Goal: Information Seeking & Learning: Learn about a topic

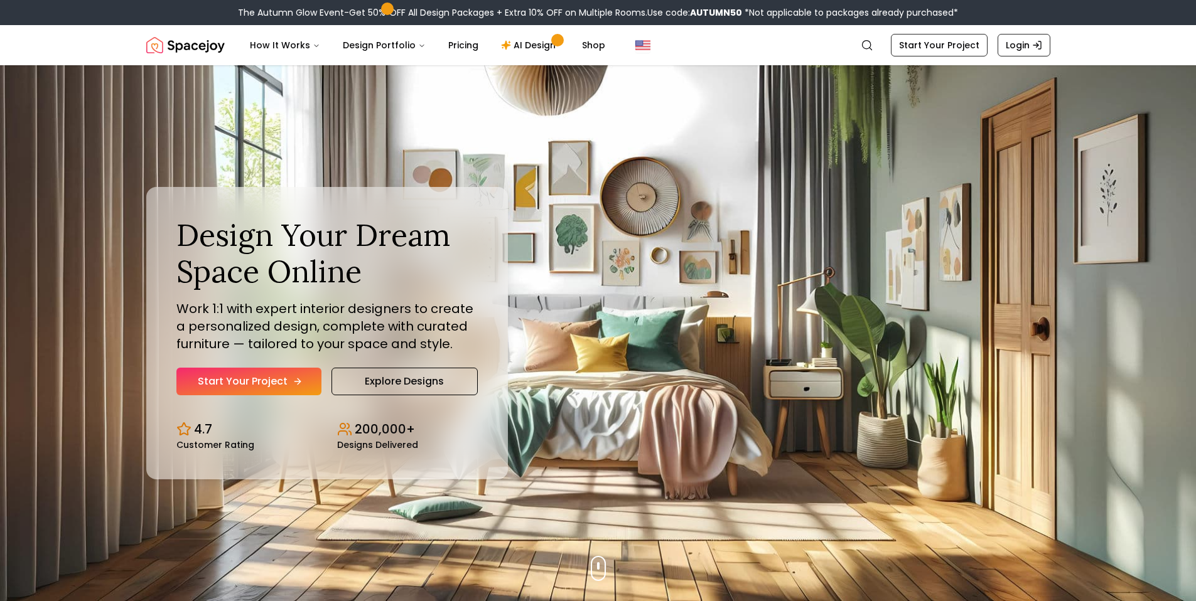
click at [262, 388] on link "Start Your Project" at bounding box center [248, 382] width 145 height 28
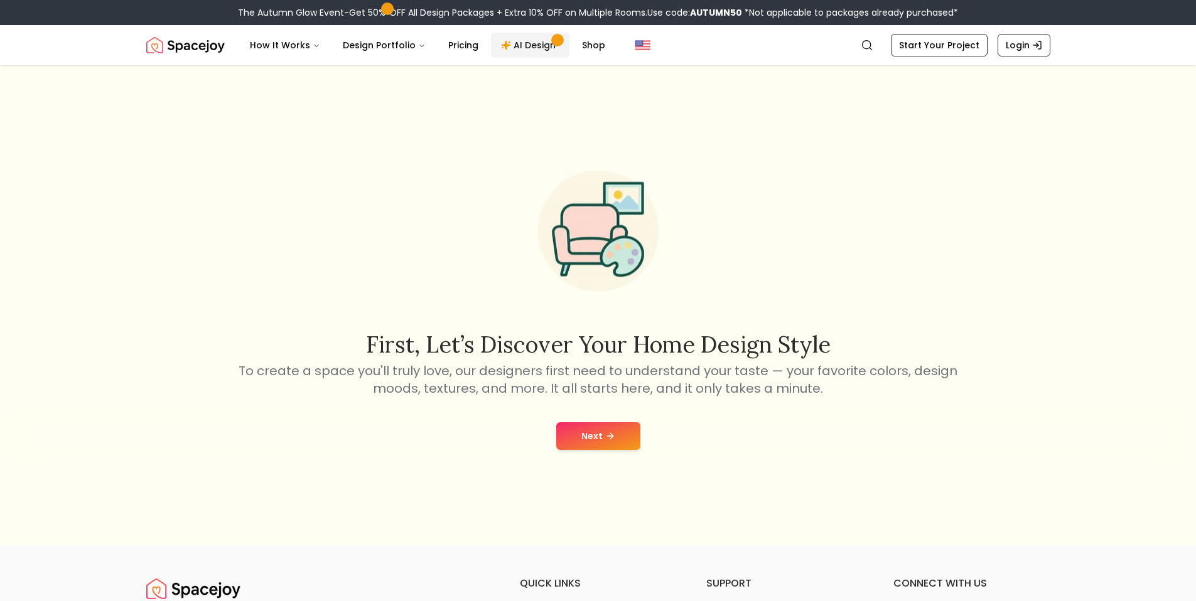
click at [531, 42] on link "AI Design" at bounding box center [530, 45] width 78 height 25
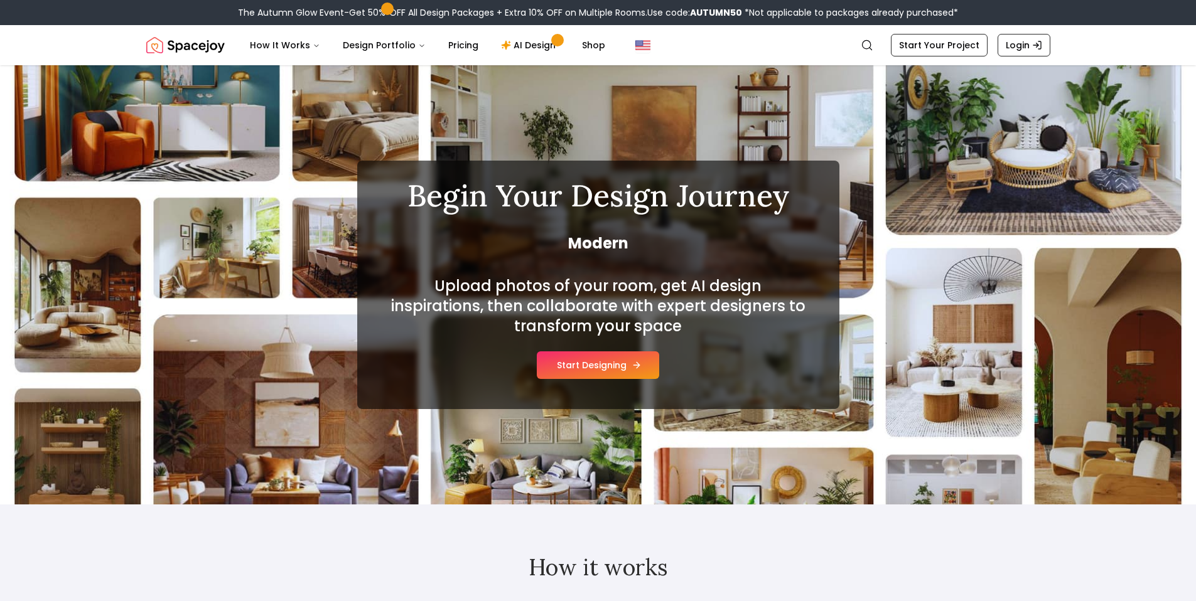
click at [570, 367] on button "Start Designing" at bounding box center [598, 365] width 122 height 28
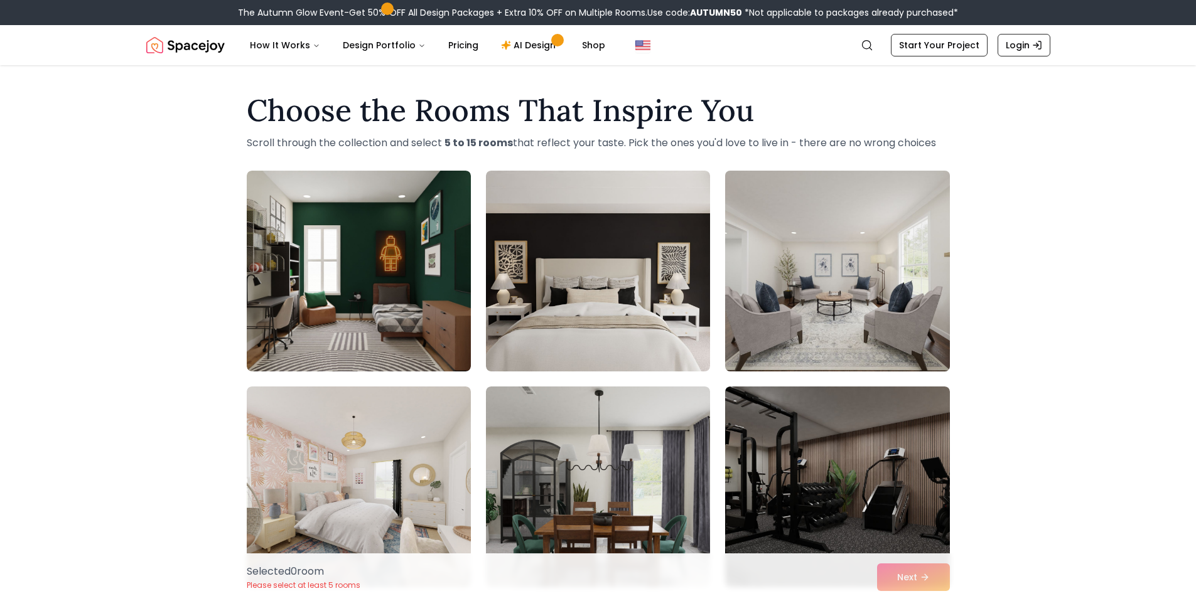
click at [833, 263] on img at bounding box center [836, 271] width 235 height 211
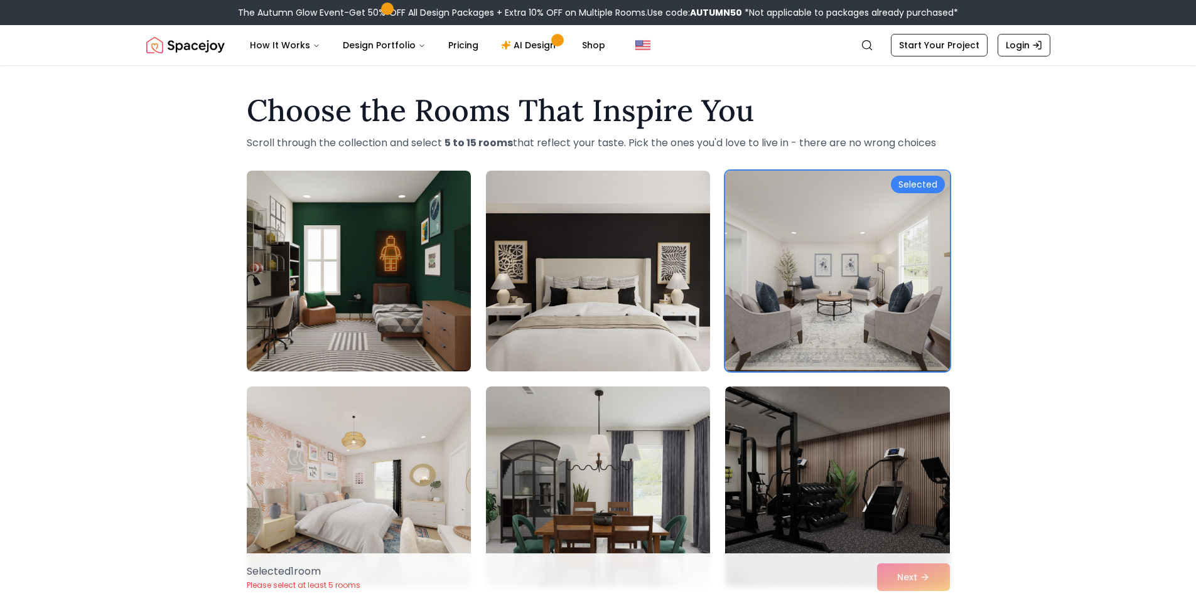
click at [908, 230] on img at bounding box center [836, 271] width 235 height 211
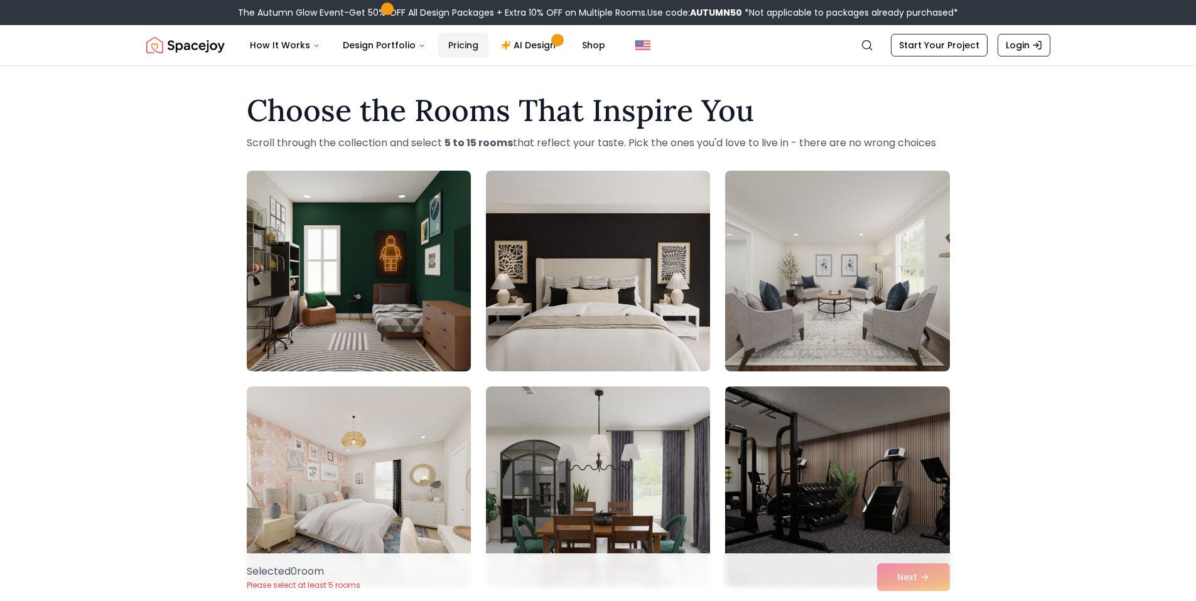
click at [443, 43] on link "Pricing" at bounding box center [463, 45] width 50 height 25
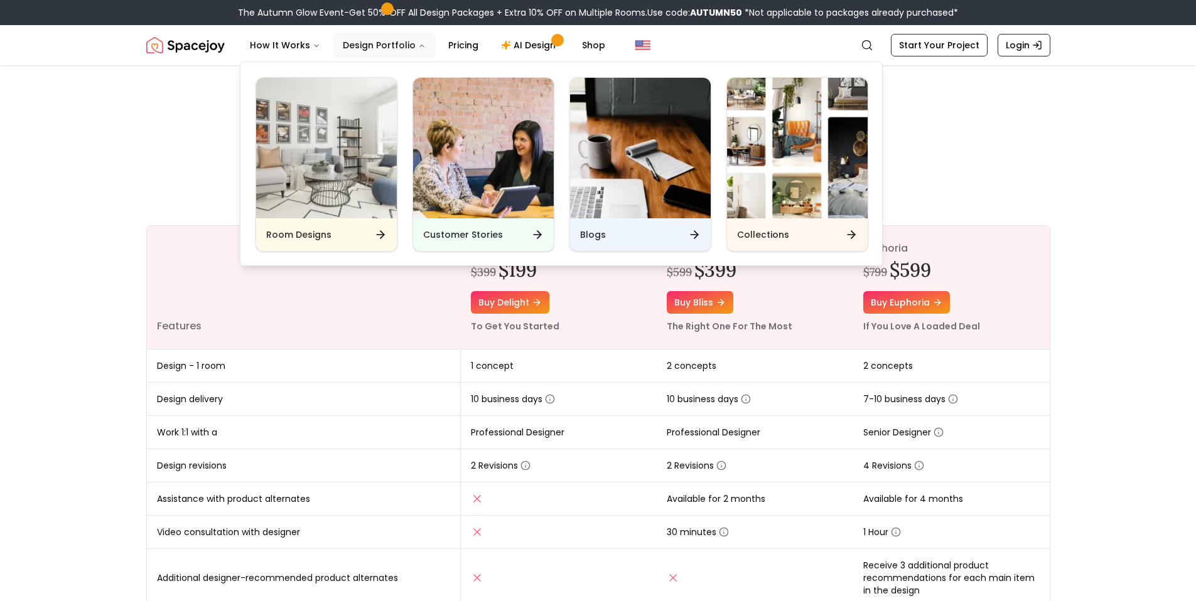
click at [384, 45] on button "Design Portfolio" at bounding box center [384, 45] width 103 height 25
